Goal: Obtain resource: Download file/media

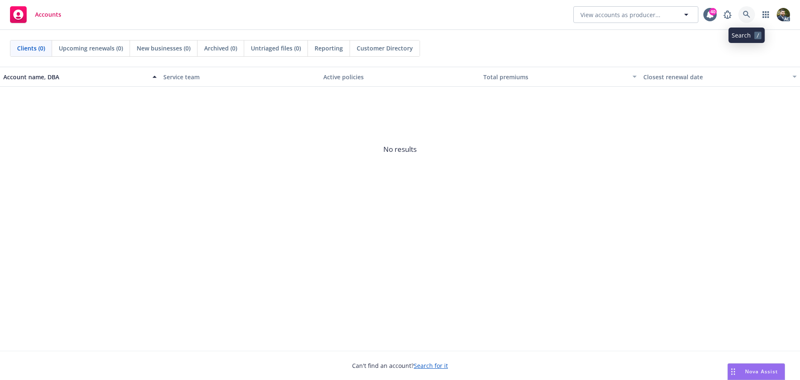
click at [747, 18] on icon at bounding box center [747, 15] width 8 height 8
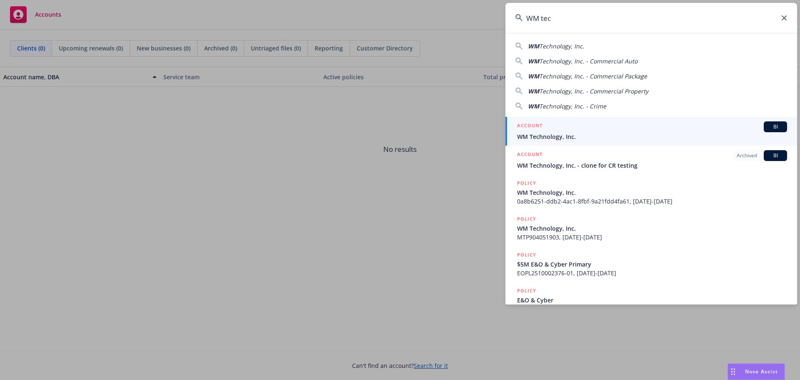
type input "WM tec"
click at [640, 135] on span "WM Technology, Inc." at bounding box center [652, 136] width 270 height 9
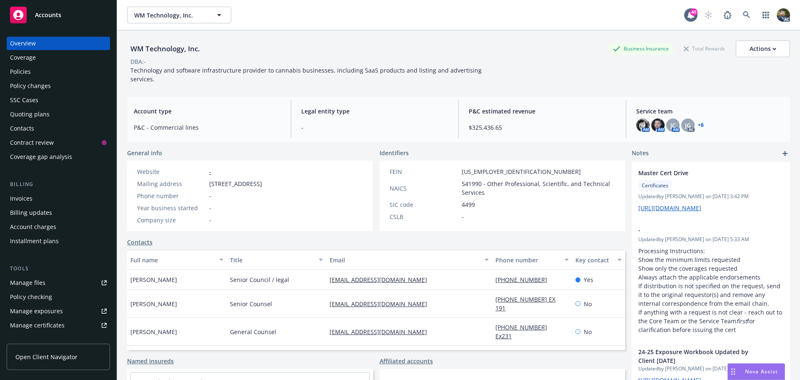
click at [26, 69] on div "Policies" at bounding box center [20, 71] width 21 height 13
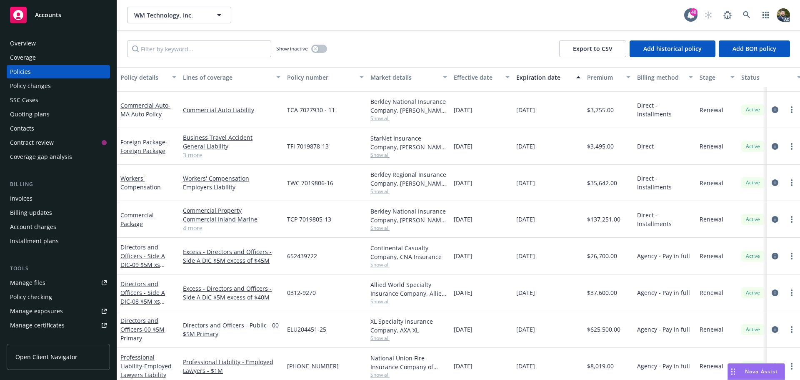
scroll to position [76, 0]
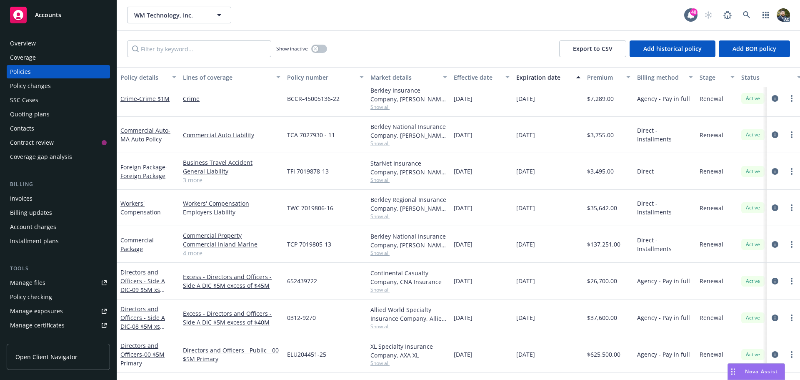
click at [199, 255] on link "4 more" at bounding box center [232, 252] width 98 height 9
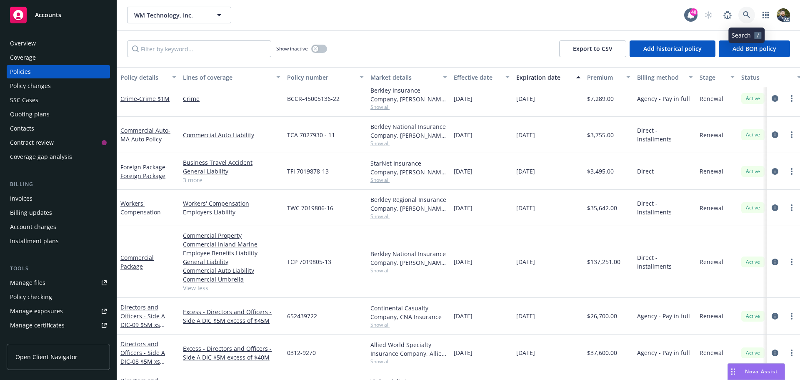
click at [743, 15] on icon at bounding box center [747, 15] width 8 height 8
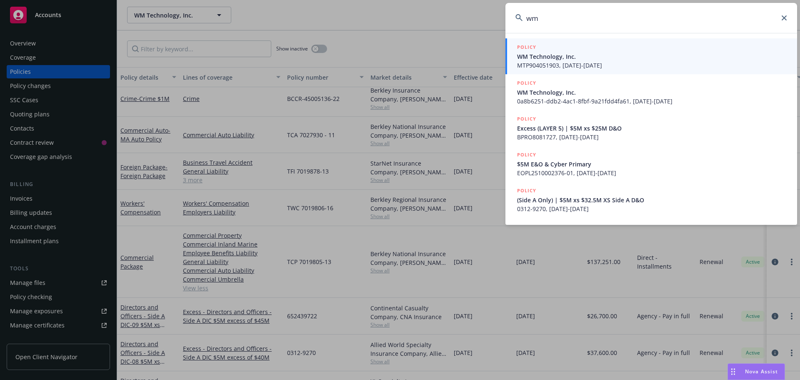
type input "w"
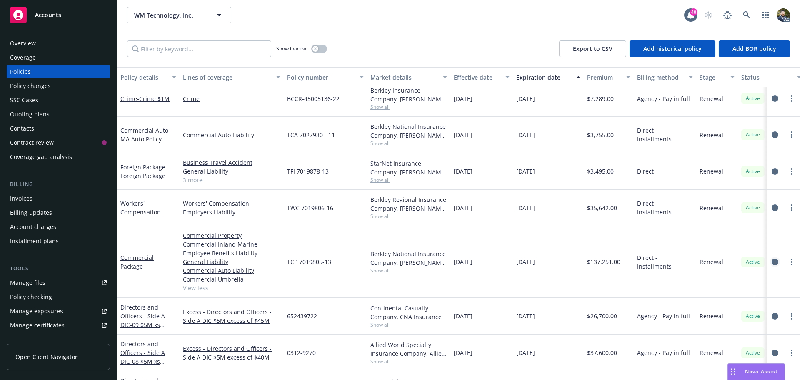
click at [772, 260] on icon "circleInformation" at bounding box center [775, 261] width 7 height 7
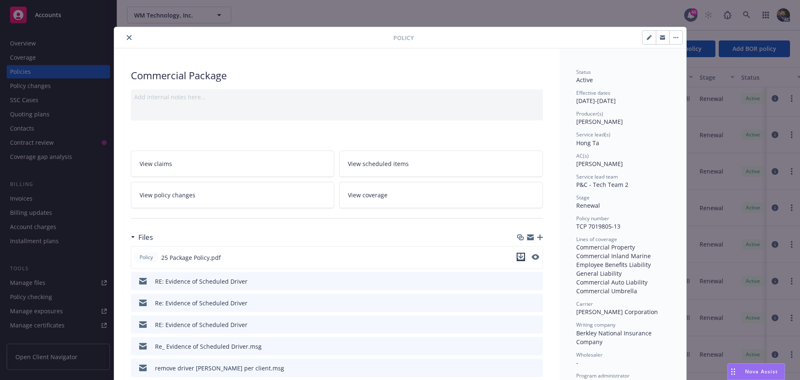
click at [519, 257] on icon "download file" at bounding box center [521, 256] width 7 height 7
